Goal: Task Accomplishment & Management: Use online tool/utility

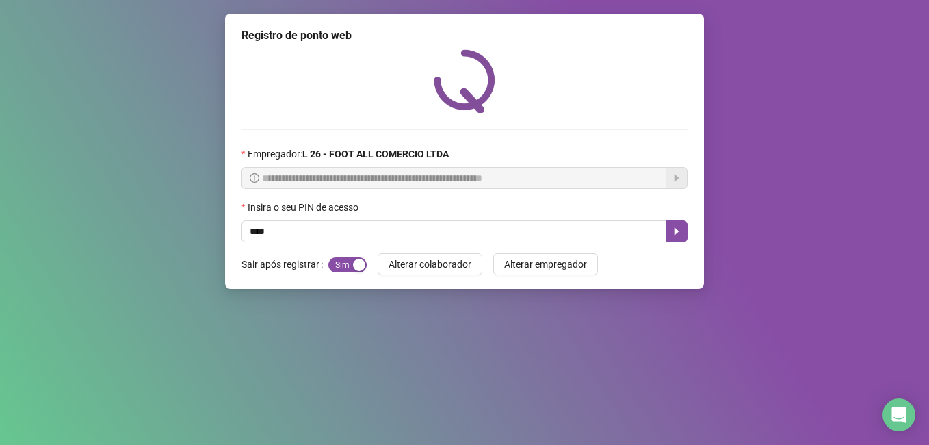
type input "*****"
click at [675, 230] on icon "caret-right" at bounding box center [677, 232] width 5 height 8
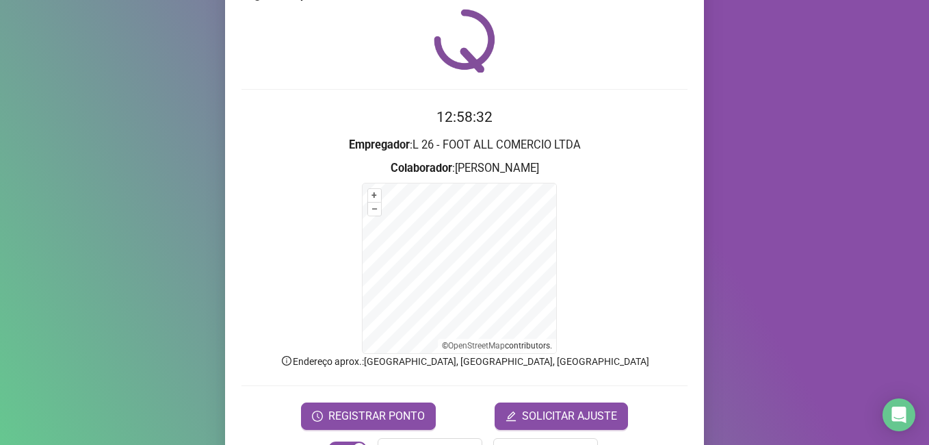
scroll to position [86, 0]
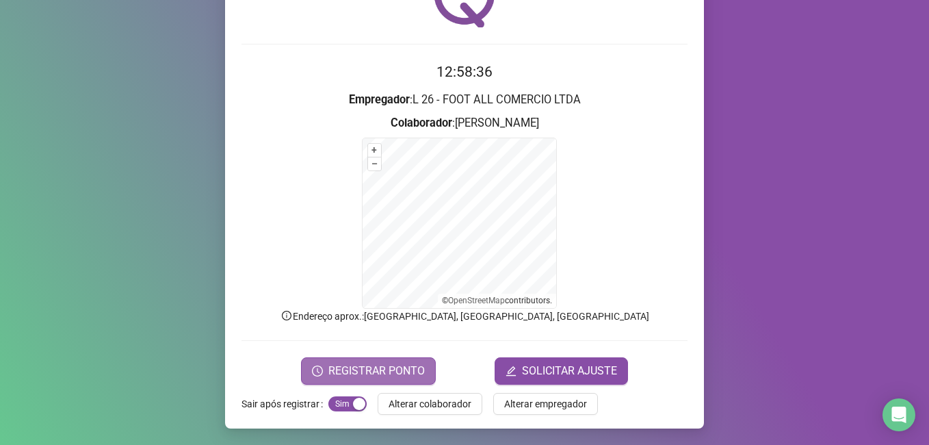
click at [394, 370] on span "REGISTRAR PONTO" at bounding box center [376, 371] width 96 height 16
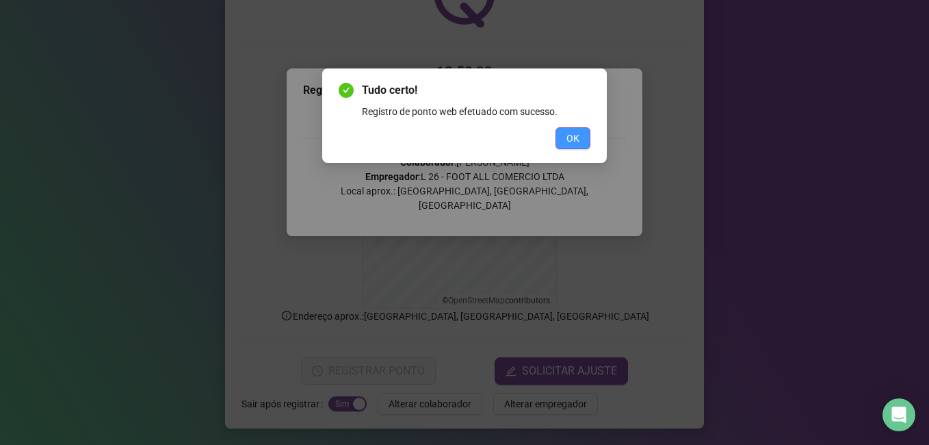
click at [575, 131] on span "OK" at bounding box center [573, 138] width 13 height 15
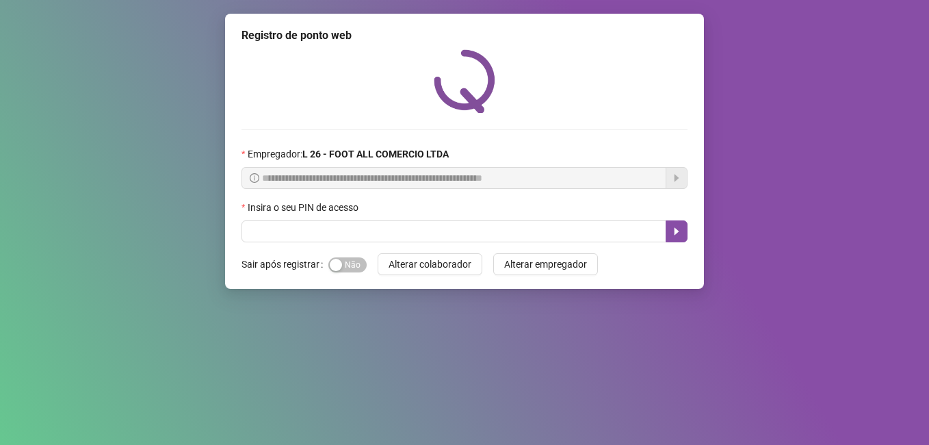
click at [349, 264] on span "Sim Não" at bounding box center [347, 264] width 38 height 15
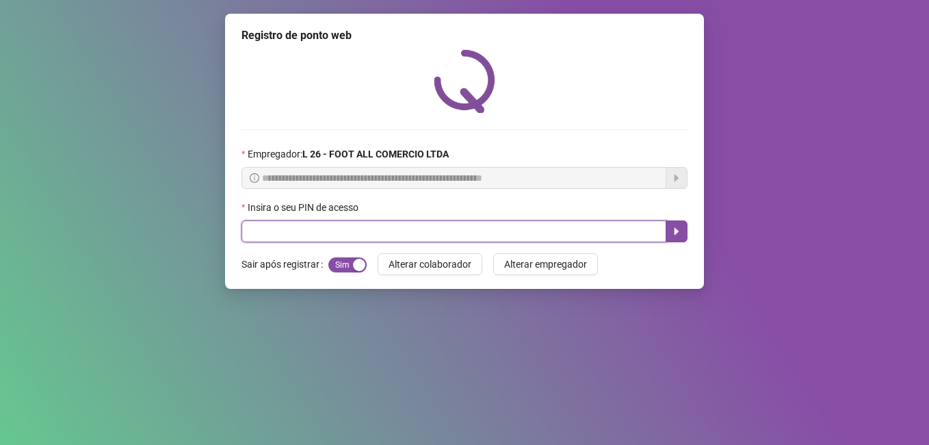
click at [348, 231] on input "text" at bounding box center [454, 231] width 425 height 22
type input "*****"
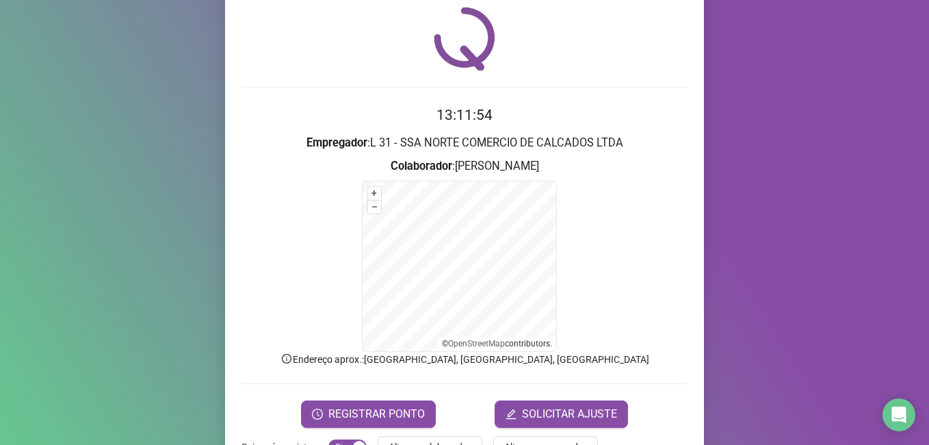
scroll to position [86, 0]
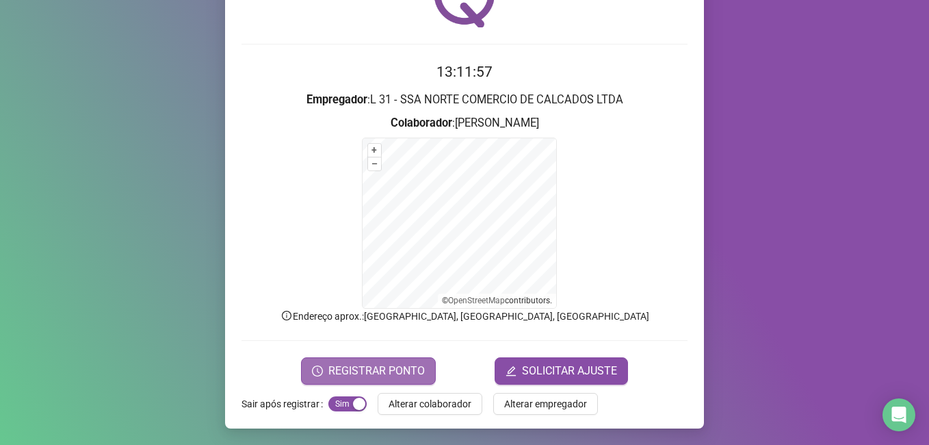
click at [376, 370] on span "REGISTRAR PONTO" at bounding box center [376, 371] width 96 height 16
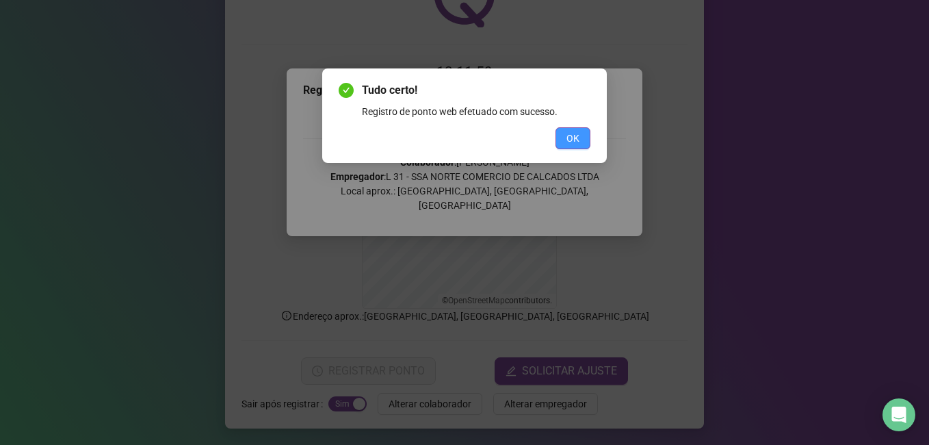
click at [578, 135] on span "OK" at bounding box center [573, 138] width 13 height 15
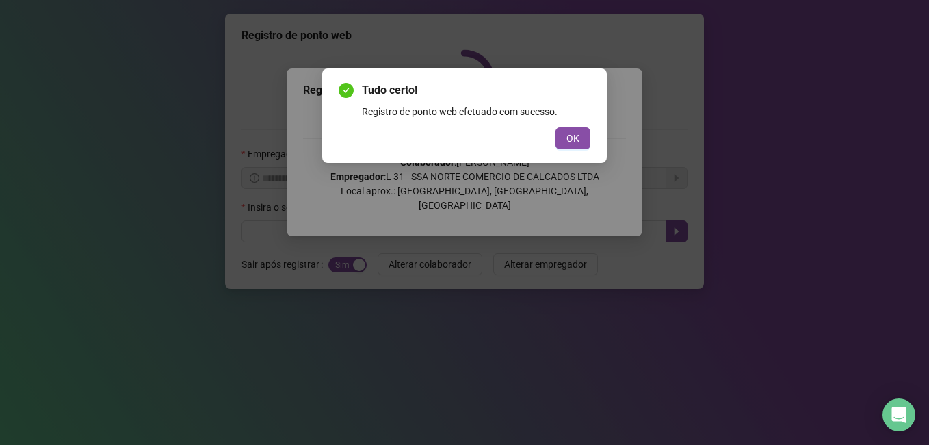
scroll to position [0, 0]
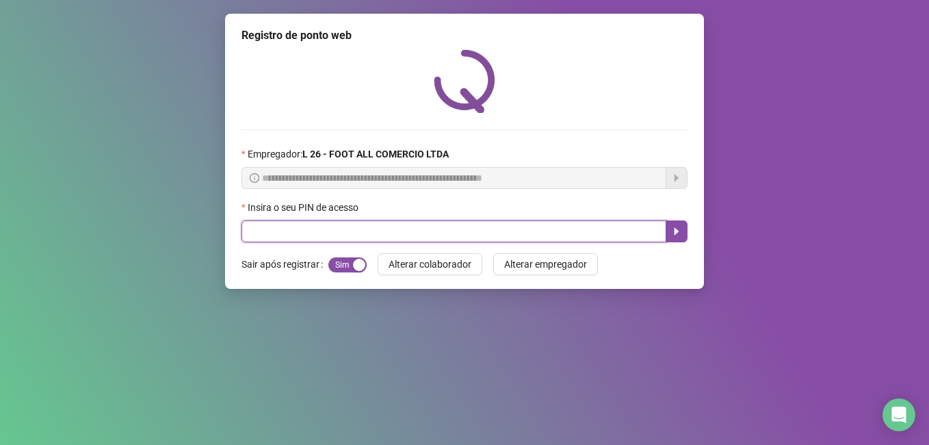
click at [346, 233] on input "text" at bounding box center [454, 231] width 425 height 22
type input "*****"
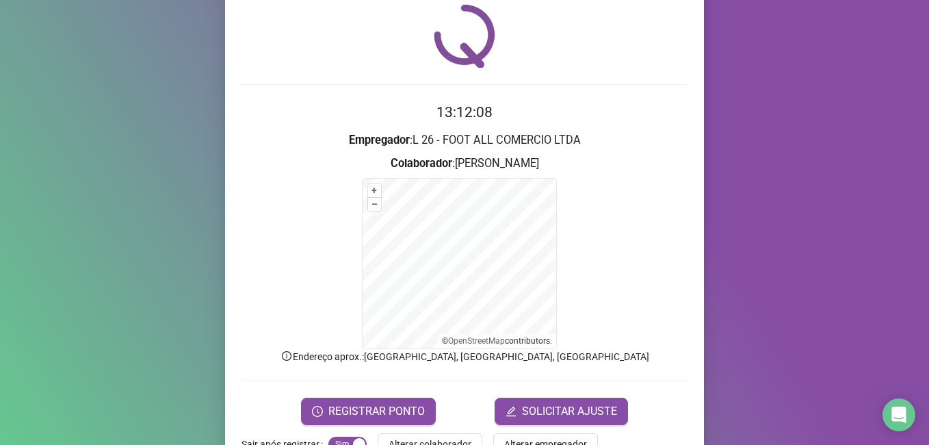
scroll to position [86, 0]
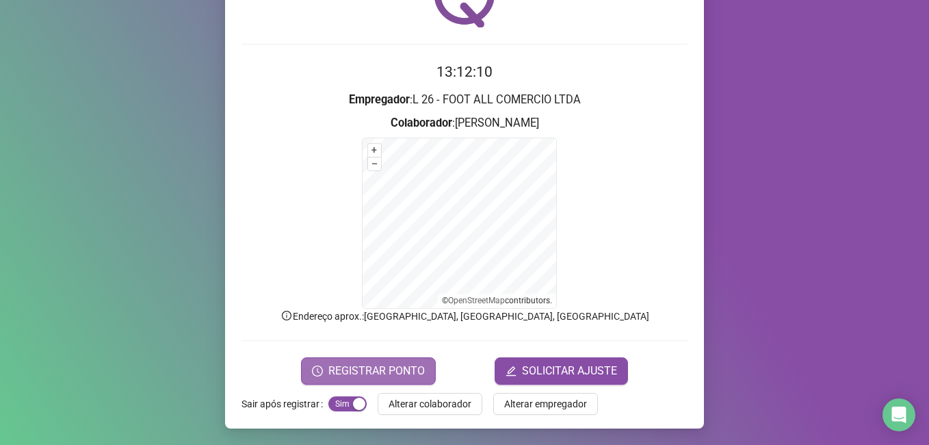
click at [394, 370] on span "REGISTRAR PONTO" at bounding box center [376, 371] width 96 height 16
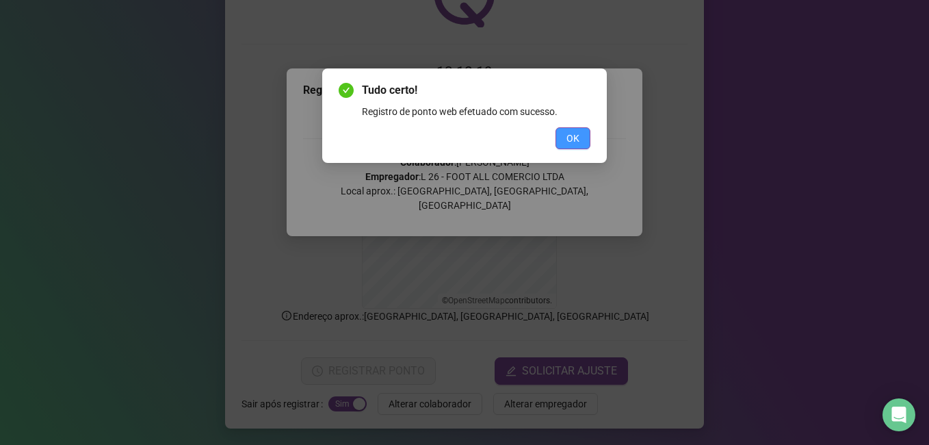
click at [561, 142] on button "OK" at bounding box center [573, 138] width 35 height 22
